Goal: Task Accomplishment & Management: Complete application form

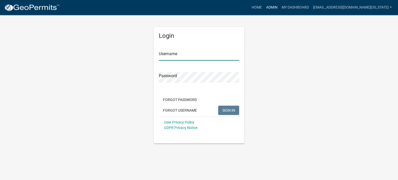
type input "[EMAIL_ADDRESS][DOMAIN_NAME][US_STATE]"
click at [279, 8] on link "Admin" at bounding box center [272, 8] width 16 height 10
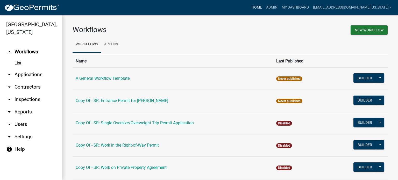
click at [264, 9] on link "Home" at bounding box center [256, 8] width 15 height 10
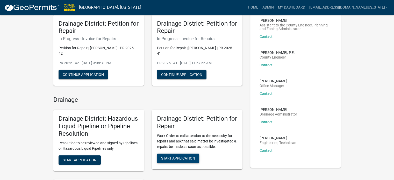
scroll to position [78, 0]
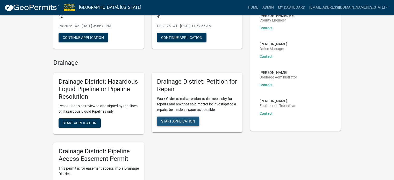
click at [189, 119] on span "Start Application" at bounding box center [178, 121] width 34 height 4
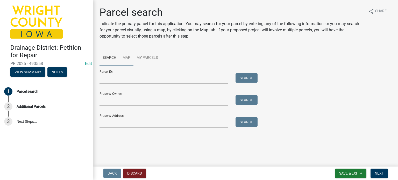
click at [125, 59] on link "Map" at bounding box center [126, 58] width 14 height 17
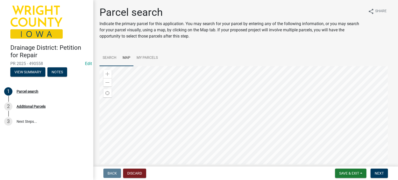
click at [112, 58] on link "Search" at bounding box center [109, 58] width 20 height 17
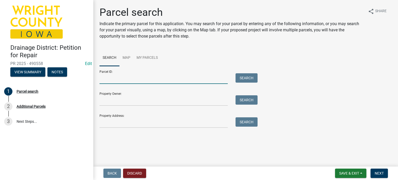
click at [164, 81] on input "Parcel ID:" at bounding box center [163, 78] width 128 height 11
type input "1519200002"
click at [247, 80] on button "Search" at bounding box center [246, 77] width 22 height 9
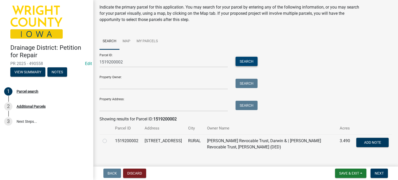
scroll to position [25, 0]
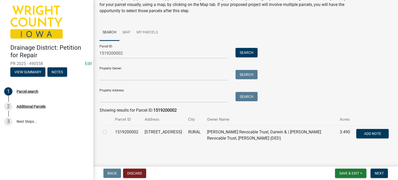
click at [109, 129] on label at bounding box center [109, 129] width 0 height 0
click at [109, 132] on input "radio" at bounding box center [110, 130] width 3 height 3
radio input "true"
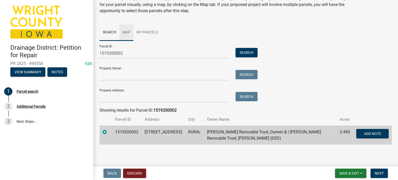
click at [128, 31] on link "Map" at bounding box center [126, 32] width 14 height 17
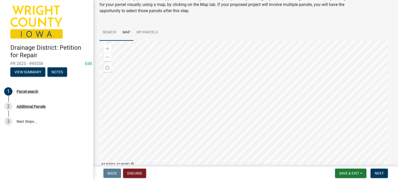
click at [107, 31] on link "Search" at bounding box center [109, 32] width 20 height 17
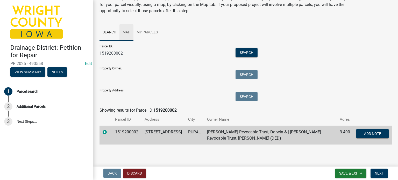
click at [128, 33] on link "Map" at bounding box center [126, 32] width 14 height 17
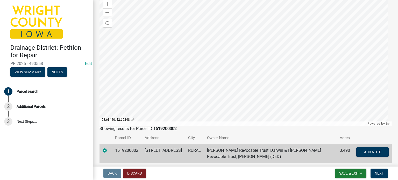
scroll to position [62, 0]
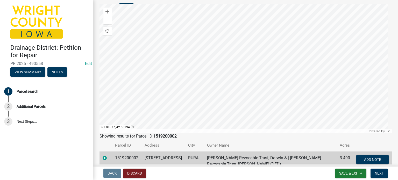
click at [130, 157] on td "1519200002" at bounding box center [127, 161] width 30 height 19
click at [109, 155] on label at bounding box center [109, 155] width 0 height 0
click at [109, 157] on input "radio" at bounding box center [110, 156] width 3 height 3
click at [109, 155] on label at bounding box center [109, 155] width 0 height 0
click at [109, 158] on input "radio" at bounding box center [110, 156] width 3 height 3
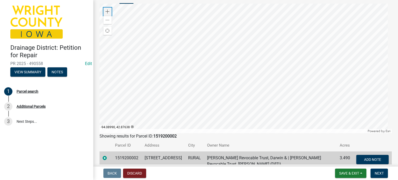
click at [110, 13] on div "Zoom in" at bounding box center [107, 12] width 8 height 8
click at [107, 11] on span at bounding box center [107, 12] width 4 height 4
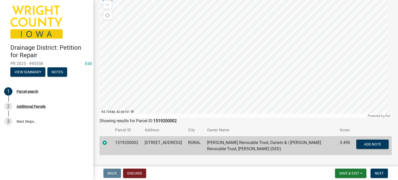
scroll to position [52, 0]
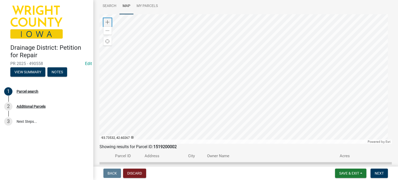
click at [107, 22] on span at bounding box center [107, 22] width 4 height 4
click at [222, 18] on div at bounding box center [245, 79] width 292 height 130
click at [222, 71] on div at bounding box center [245, 79] width 292 height 130
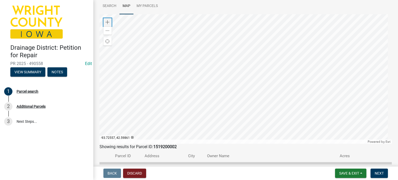
click at [111, 24] on div "Zoom in" at bounding box center [107, 22] width 8 height 8
click at [215, 62] on div at bounding box center [245, 79] width 292 height 130
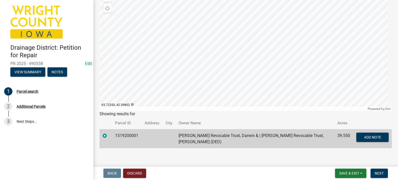
scroll to position [87, 0]
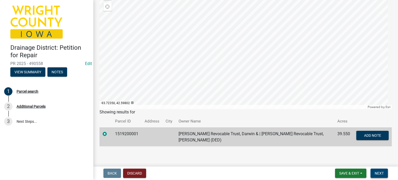
click at [384, 172] on button "Next" at bounding box center [378, 173] width 17 height 9
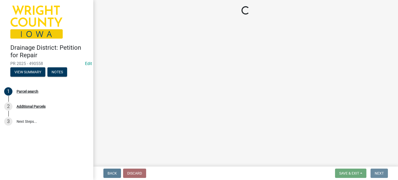
scroll to position [0, 0]
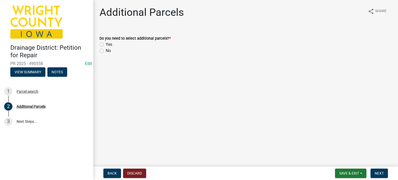
click at [106, 50] on label "No" at bounding box center [108, 51] width 5 height 6
click at [106, 50] on input "No" at bounding box center [107, 49] width 3 height 3
radio input "true"
click at [384, 173] on button "Next" at bounding box center [378, 173] width 17 height 9
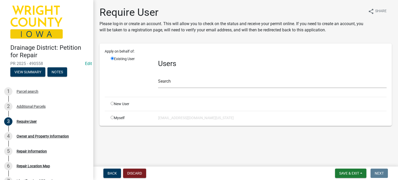
click at [113, 118] on input "radio" at bounding box center [112, 117] width 3 height 3
radio input "true"
radio input "false"
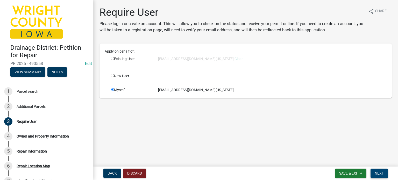
click at [380, 176] on button "Next" at bounding box center [378, 173] width 17 height 9
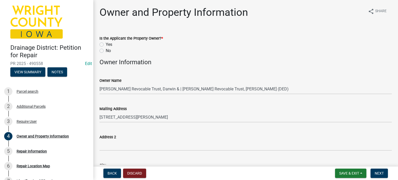
click at [106, 44] on label "Yes" at bounding box center [109, 44] width 6 height 6
click at [106, 44] on input "Yes" at bounding box center [107, 42] width 3 height 3
radio input "true"
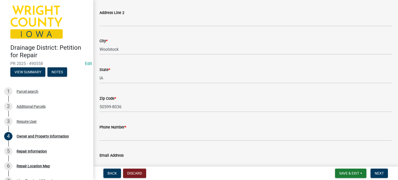
scroll to position [545, 0]
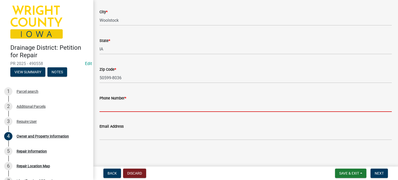
click at [158, 107] on input "Phone Number *" at bounding box center [245, 106] width 292 height 11
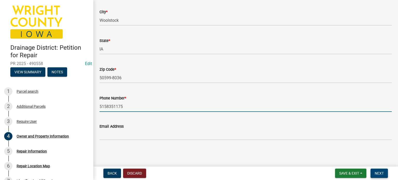
type input "5158351175"
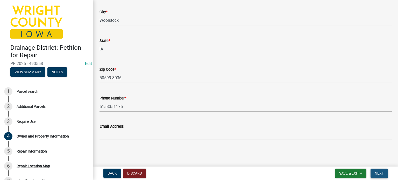
click at [384, 175] on button "Next" at bounding box center [378, 173] width 17 height 9
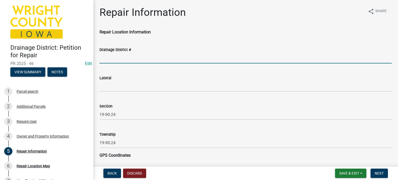
click at [191, 59] on input "Drainage District #" at bounding box center [245, 58] width 292 height 11
type input "149"
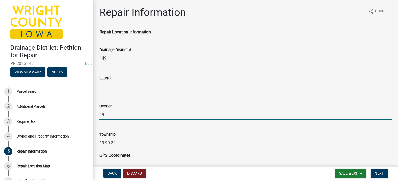
type input "19"
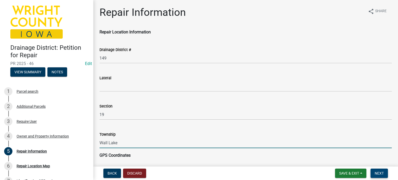
type input "Wall Lake"
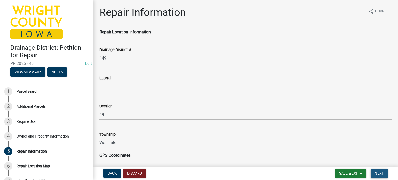
click at [379, 173] on span "Next" at bounding box center [379, 173] width 9 height 4
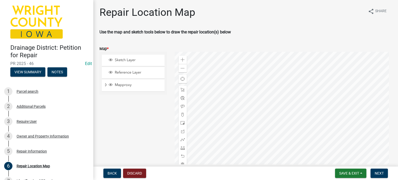
click at [296, 87] on div at bounding box center [283, 117] width 217 height 130
click at [266, 98] on div at bounding box center [283, 117] width 217 height 130
click at [182, 149] on span at bounding box center [183, 148] width 4 height 4
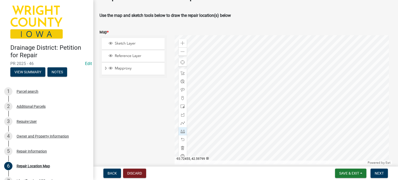
click at [253, 101] on div at bounding box center [283, 100] width 217 height 130
click at [268, 92] on div at bounding box center [283, 100] width 217 height 130
click at [182, 97] on span at bounding box center [183, 98] width 4 height 4
click at [269, 92] on div at bounding box center [283, 100] width 217 height 130
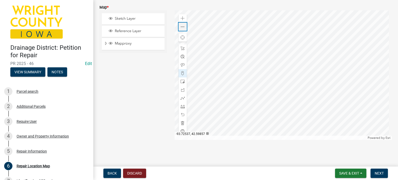
click at [181, 26] on span at bounding box center [183, 27] width 4 height 4
click at [185, 26] on div "Zoom out" at bounding box center [182, 27] width 8 height 8
click at [181, 49] on span at bounding box center [183, 48] width 4 height 4
click at [333, 65] on div at bounding box center [283, 75] width 217 height 130
click at [379, 173] on span "Next" at bounding box center [379, 173] width 9 height 4
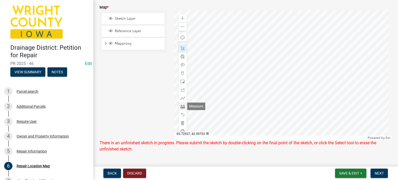
click at [181, 107] on span at bounding box center [183, 106] width 4 height 4
click at [181, 47] on span at bounding box center [183, 48] width 4 height 4
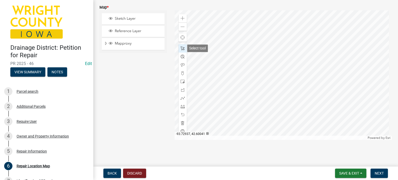
click at [181, 47] on span at bounding box center [183, 48] width 4 height 4
click at [383, 172] on button "Next" at bounding box center [378, 173] width 17 height 9
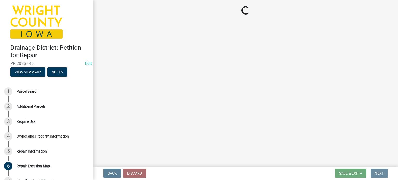
scroll to position [0, 0]
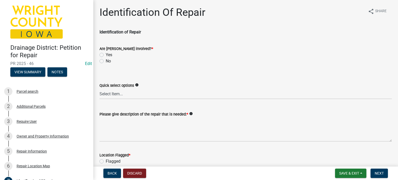
click at [106, 62] on label "No" at bounding box center [108, 61] width 5 height 6
click at [106, 61] on input "No" at bounding box center [107, 59] width 3 height 3
radio input "true"
click at [99, 94] on div "Quick select options info Select Item... Blowout Sloughing Washout Bulkhead Bea…" at bounding box center [246, 84] width 300 height 30
click at [107, 95] on select "Select Item... Blowout Sloughing Washout Bulkhead Beaver dam Exposed tile Culve…" at bounding box center [245, 94] width 292 height 11
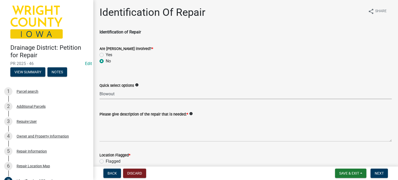
click at [99, 89] on select "Select Item... Blowout Sloughing Washout Bulkhead Beaver dam Exposed tile Culve…" at bounding box center [245, 94] width 292 height 11
select select "00d2842e-65bd-4388-96cc-195500cff2cc"
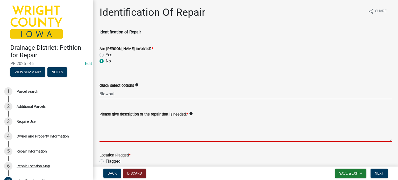
click at [146, 138] on textarea "Please give description of the repair that is needed: *" at bounding box center [245, 129] width 292 height 24
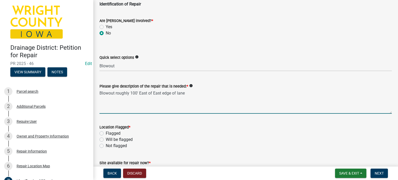
scroll to position [52, 0]
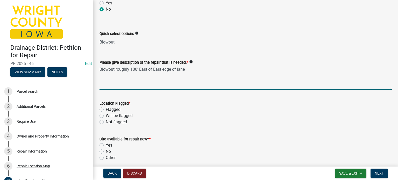
type textarea "Blowout roughly 100' East of East edge of lane"
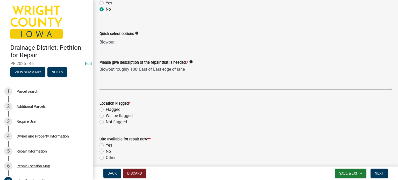
click at [101, 118] on div "Will be flagged" at bounding box center [245, 116] width 292 height 6
click at [106, 117] on label "Will be flagged" at bounding box center [119, 116] width 27 height 6
click at [106, 116] on input "Will be flagged" at bounding box center [107, 114] width 3 height 3
radio input "true"
click at [106, 145] on label "Yes" at bounding box center [109, 145] width 6 height 6
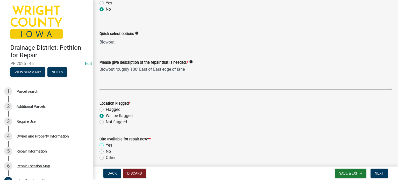
click at [106, 145] on input "Yes" at bounding box center [107, 143] width 3 height 3
radio input "true"
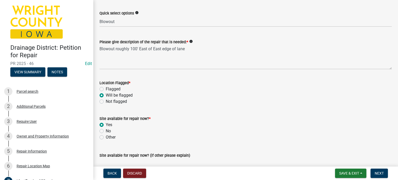
scroll to position [101, 0]
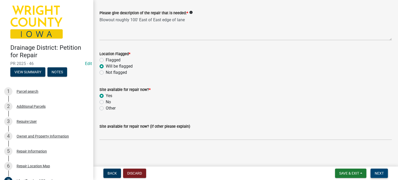
click at [385, 174] on button "Next" at bounding box center [378, 173] width 17 height 9
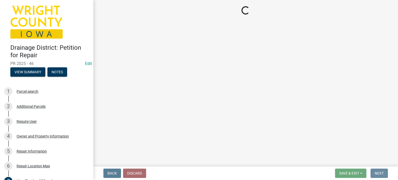
scroll to position [0, 0]
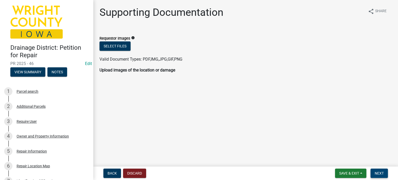
click at [377, 175] on button "Next" at bounding box center [378, 173] width 17 height 9
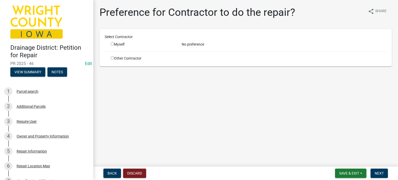
click at [113, 58] on input "radio" at bounding box center [112, 57] width 3 height 3
radio input "true"
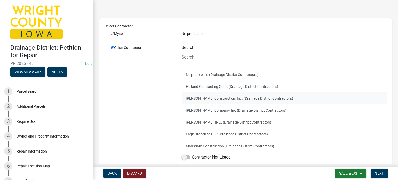
scroll to position [26, 0]
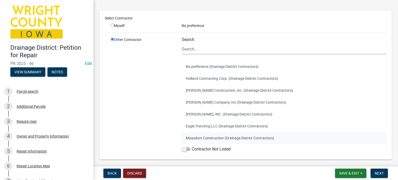
click at [221, 136] on button "Maasdam Construction (Drainage District Contractors)" at bounding box center [284, 138] width 205 height 12
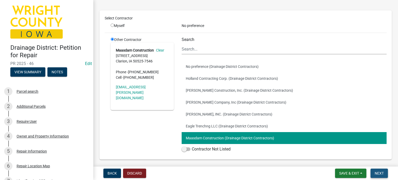
click at [383, 174] on span "Next" at bounding box center [379, 173] width 9 height 4
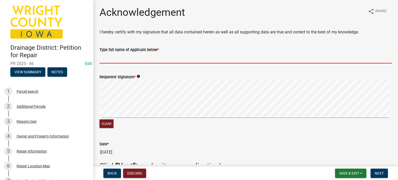
click at [114, 59] on input "Type full name of Applicant below *" at bounding box center [245, 58] width 292 height 11
type input "DD Trustees"
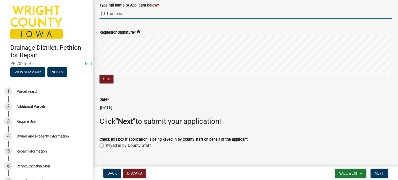
scroll to position [52, 0]
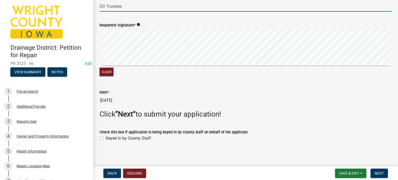
click at [106, 137] on label "Keyed in by County Staff" at bounding box center [128, 138] width 45 height 6
click at [106, 137] on input "Keyed in by County Staff" at bounding box center [107, 136] width 3 height 3
checkbox input "true"
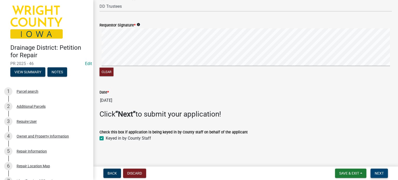
click at [380, 175] on button "Next" at bounding box center [378, 173] width 17 height 9
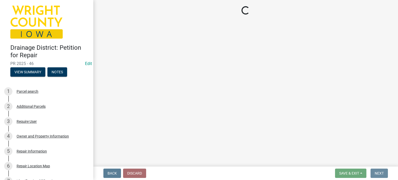
scroll to position [0, 0]
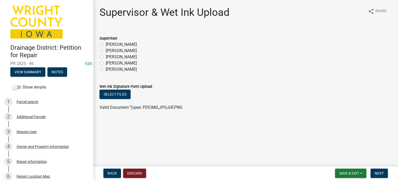
click at [106, 45] on label "[PERSON_NAME]" at bounding box center [121, 44] width 31 height 6
click at [106, 45] on input "[PERSON_NAME]" at bounding box center [107, 42] width 3 height 3
radio input "true"
click at [106, 57] on label "[PERSON_NAME]" at bounding box center [121, 57] width 31 height 6
click at [106, 57] on input "[PERSON_NAME]" at bounding box center [107, 55] width 3 height 3
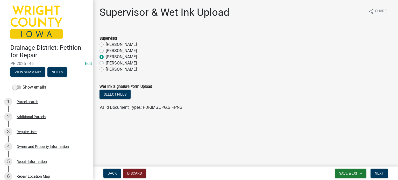
radio input "true"
click at [379, 174] on span "Next" at bounding box center [379, 173] width 9 height 4
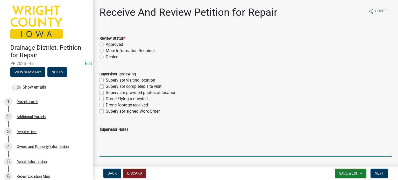
click at [172, 153] on textarea "Supervisor Notes" at bounding box center [245, 145] width 292 height 24
type textarea "Reported by [PERSON_NAME]"
click at [106, 81] on label "Supervisor visiting location" at bounding box center [130, 80] width 49 height 6
click at [106, 81] on input "Supervisor visiting location" at bounding box center [107, 78] width 3 height 3
checkbox input "true"
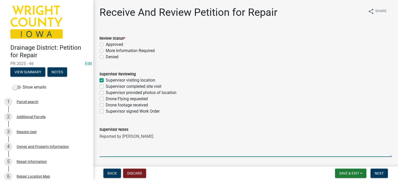
checkbox input "false"
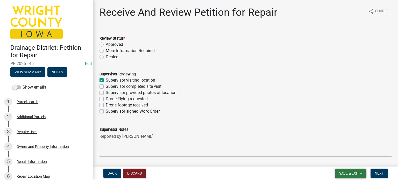
click at [347, 173] on span "Save & Exit" at bounding box center [349, 173] width 20 height 4
click at [339, 147] on button "Save" at bounding box center [345, 147] width 41 height 12
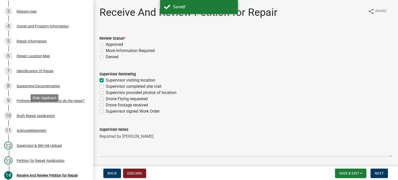
scroll to position [130, 0]
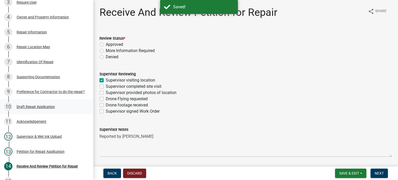
click at [26, 106] on div "Draft Repair Application" at bounding box center [36, 107] width 38 height 4
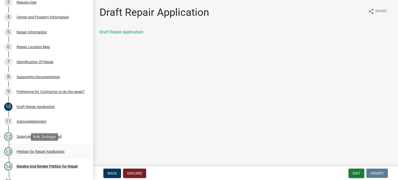
click at [38, 152] on div "Petition for Repair Application" at bounding box center [41, 152] width 48 height 4
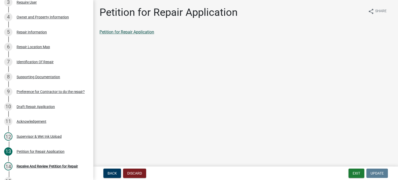
click at [110, 34] on link "Petition for Repair Application" at bounding box center [126, 32] width 55 height 5
click at [361, 174] on button "Exit" at bounding box center [356, 173] width 16 height 9
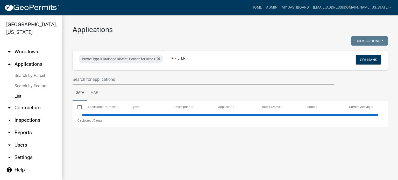
select select "3: 100"
